Goal: Check status: Check status

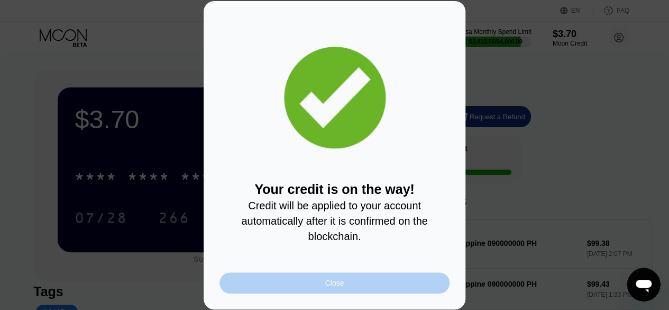
click at [356, 282] on div "Close" at bounding box center [335, 282] width 230 height 21
